Goal: Task Accomplishment & Management: Use online tool/utility

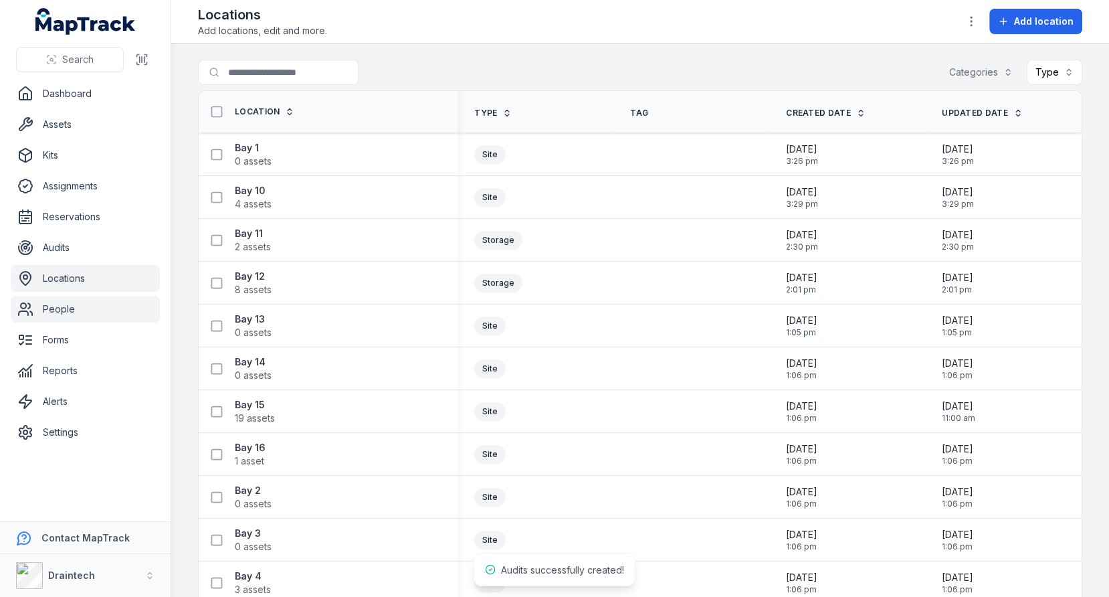
scroll to position [1185, 0]
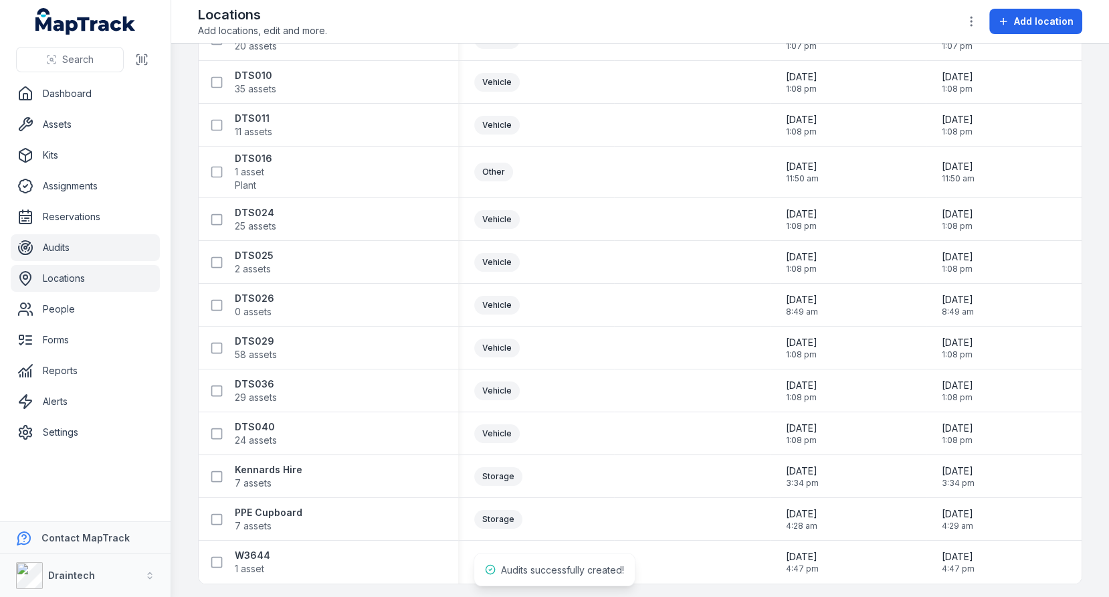
click at [90, 244] on link "Audits" at bounding box center [85, 247] width 149 height 27
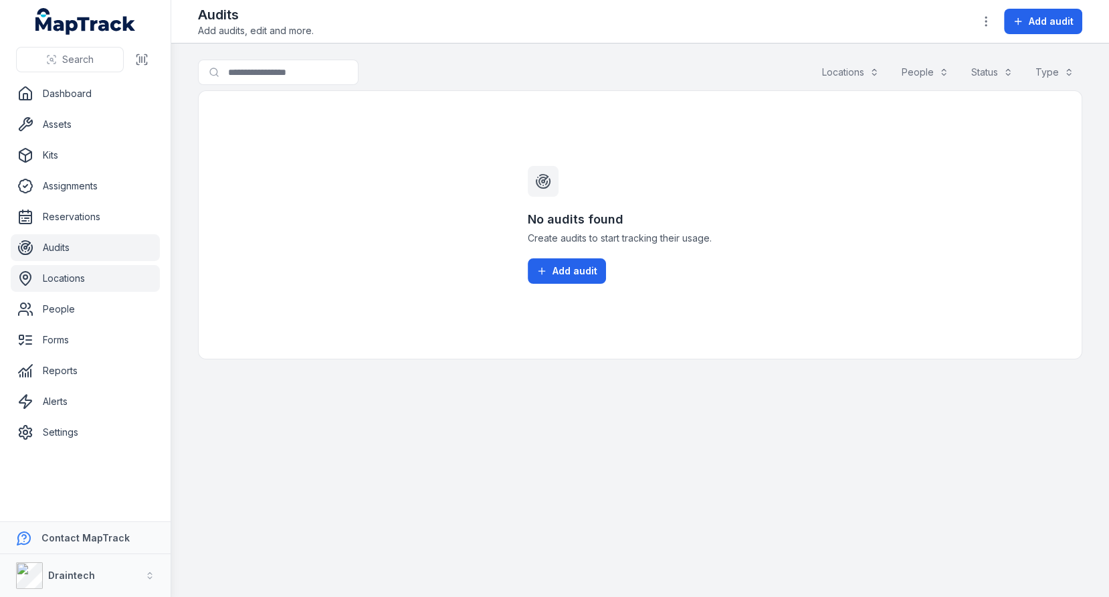
click at [84, 282] on link "Locations" at bounding box center [85, 278] width 149 height 27
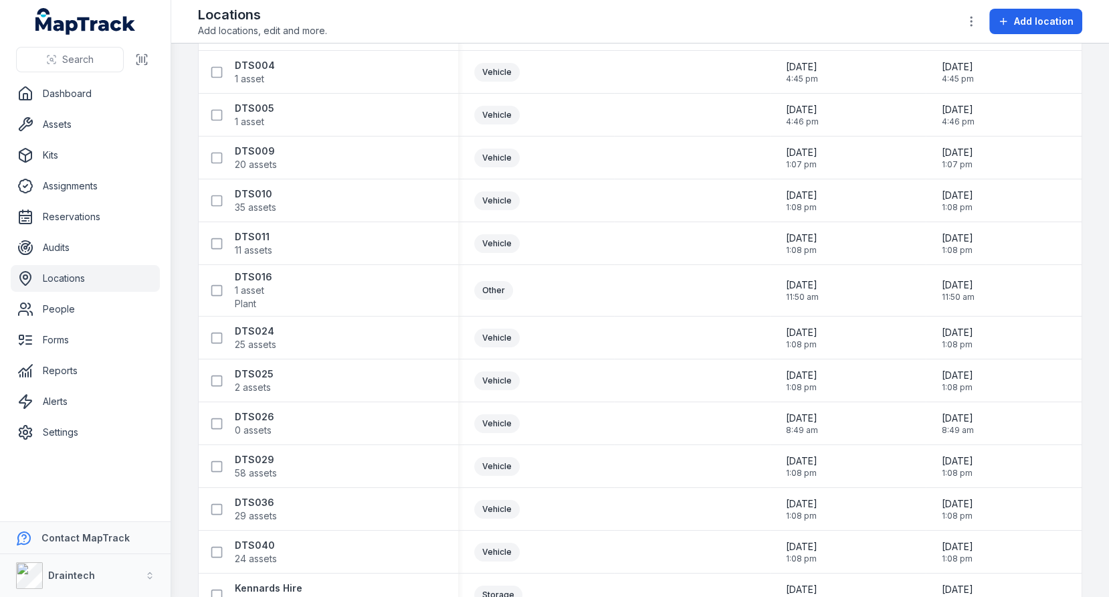
scroll to position [1185, 0]
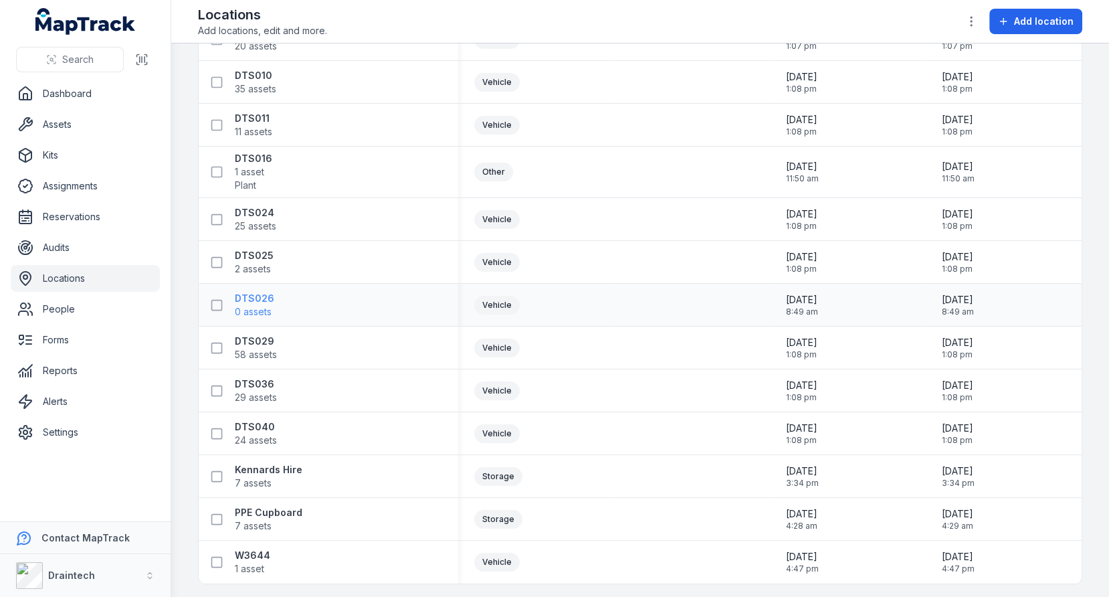
click at [241, 297] on strong "DTS026" at bounding box center [254, 298] width 39 height 13
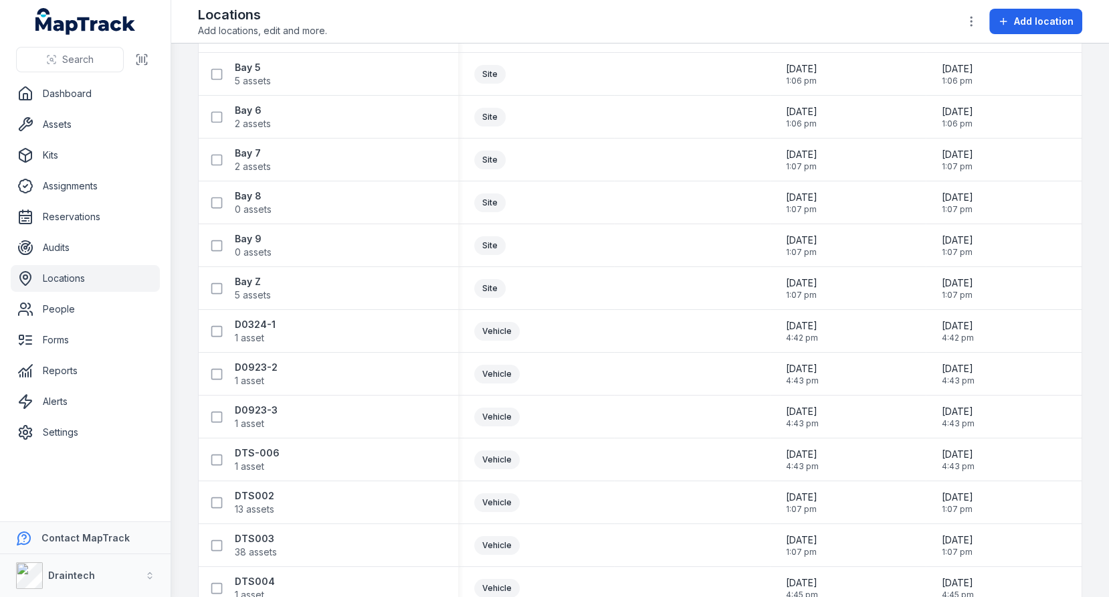
scroll to position [1185, 0]
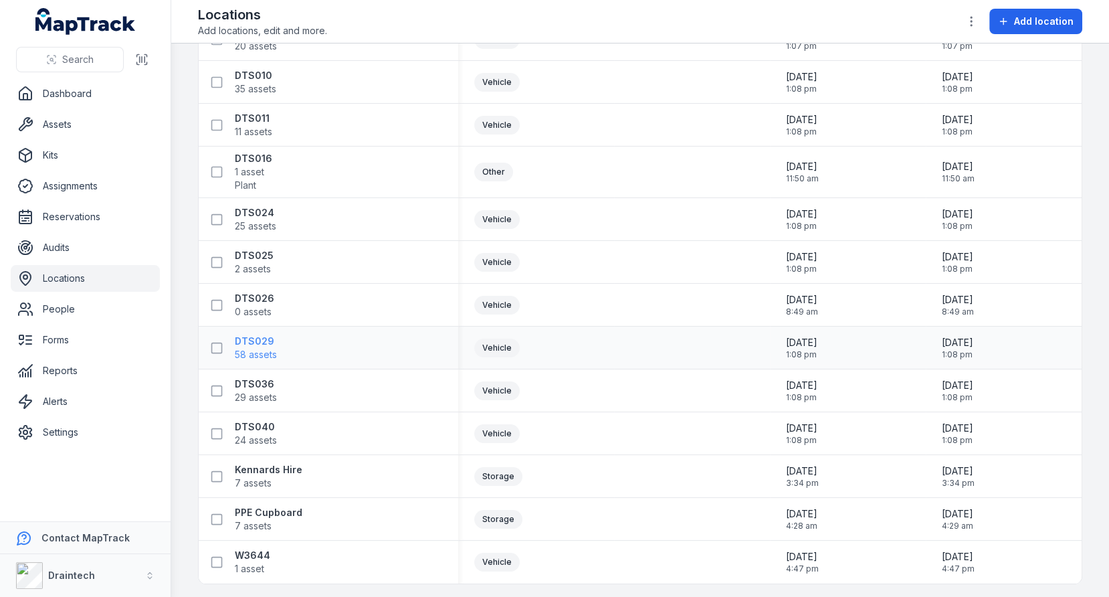
click at [262, 348] on span "58 assets" at bounding box center [256, 354] width 42 height 13
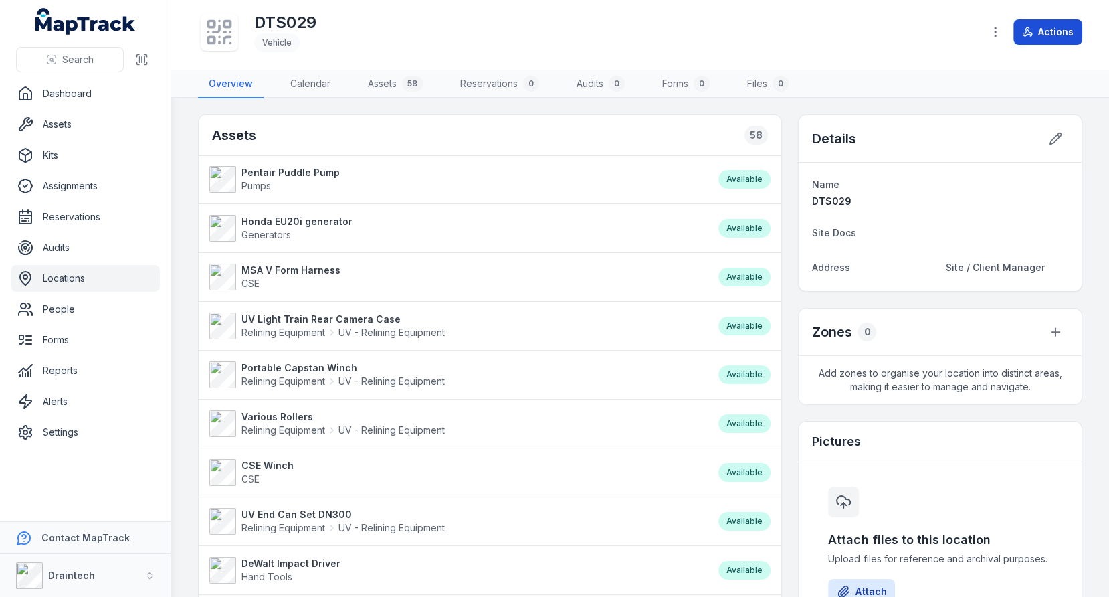
click at [1038, 30] on button "Actions" at bounding box center [1047, 31] width 69 height 25
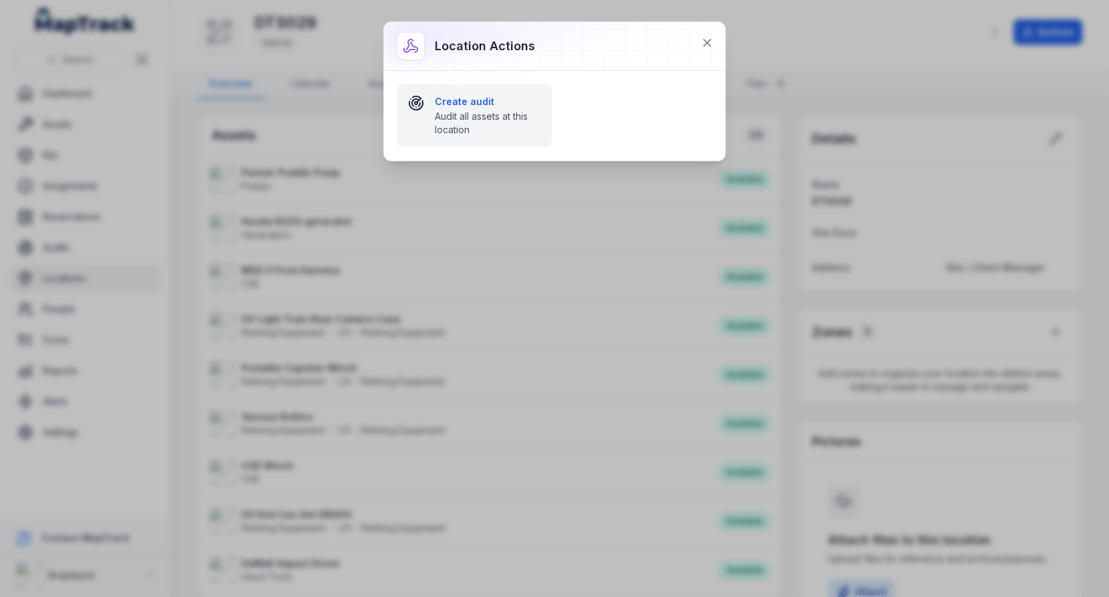
click at [485, 113] on span "Audit all assets at this location" at bounding box center [488, 123] width 106 height 27
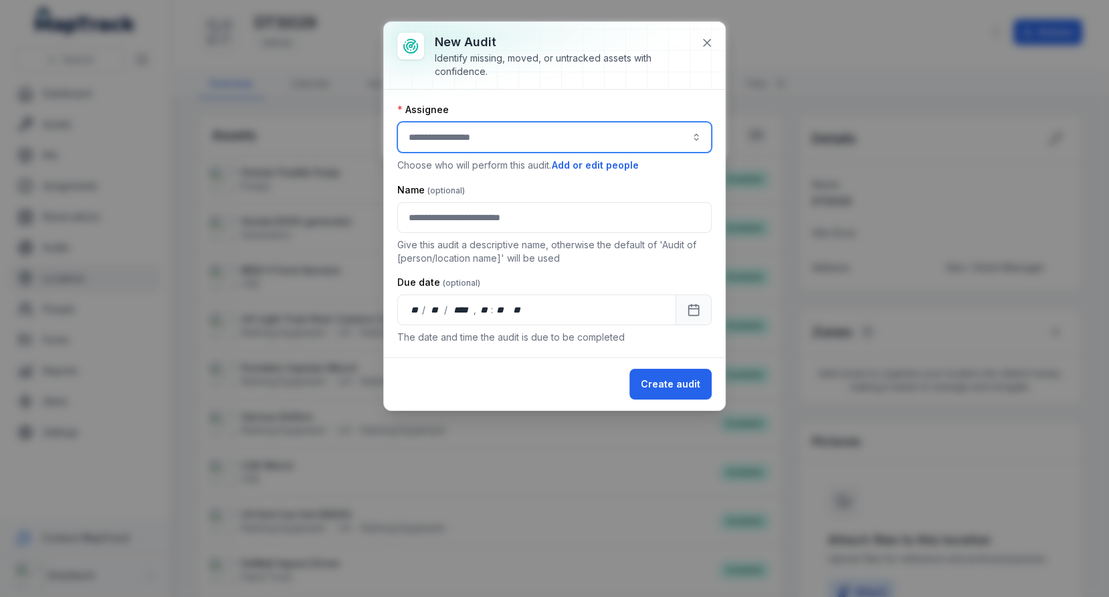
click at [473, 138] on input "audit-add:assignee_id-label" at bounding box center [554, 137] width 314 height 31
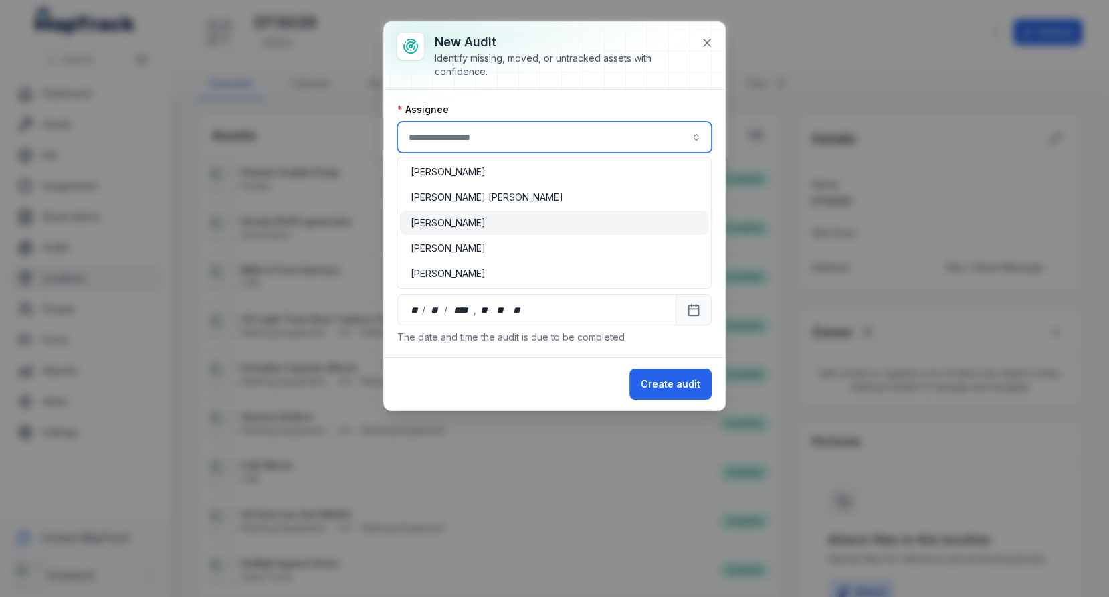
type input "**********"
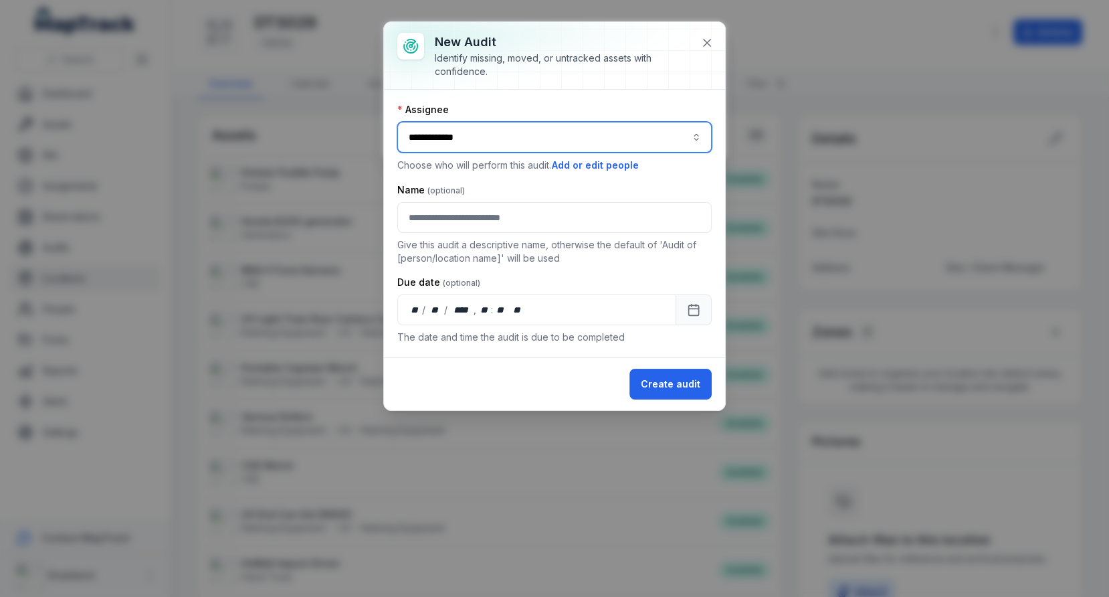
click at [482, 221] on div "[PERSON_NAME]" at bounding box center [554, 222] width 287 height 13
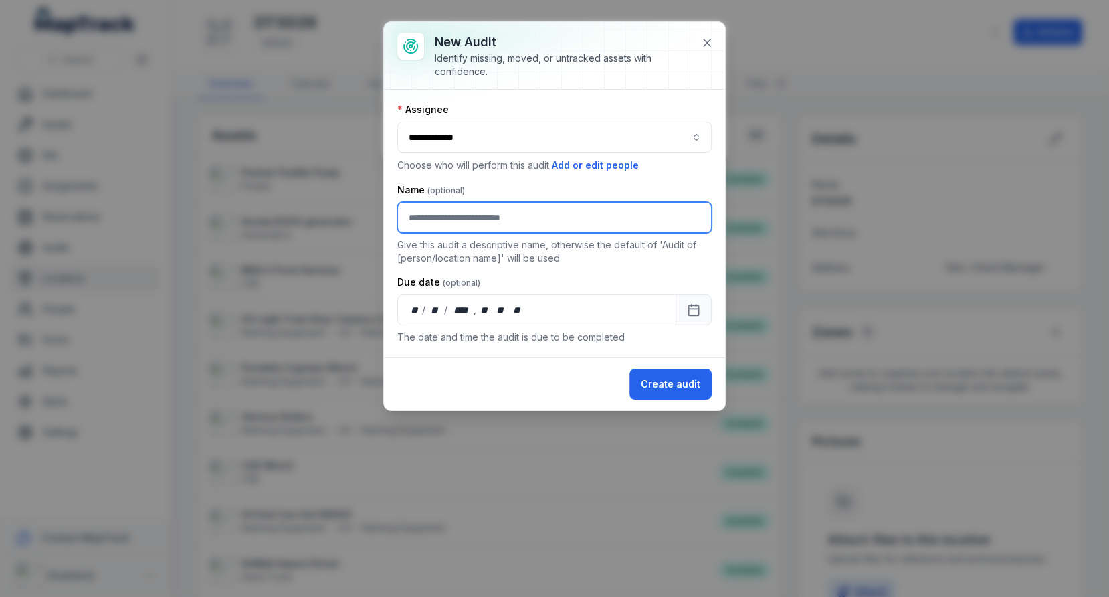
click at [526, 214] on input "text" at bounding box center [554, 217] width 314 height 31
click at [640, 192] on div "Name" at bounding box center [554, 189] width 314 height 13
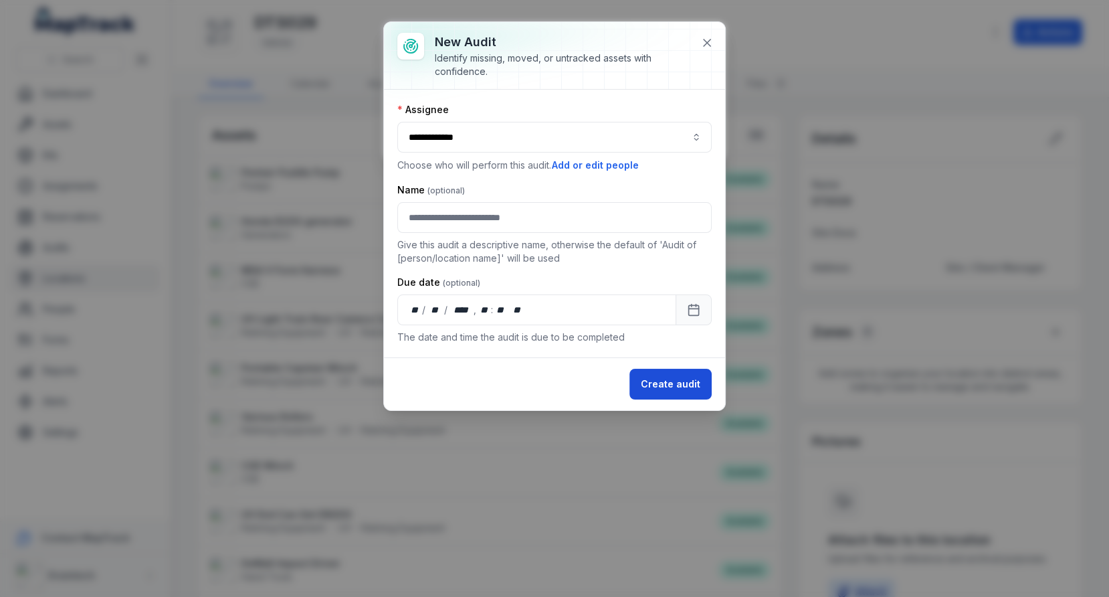
click at [687, 382] on button "Create audit" at bounding box center [670, 384] width 82 height 31
